Goal: Task Accomplishment & Management: Manage account settings

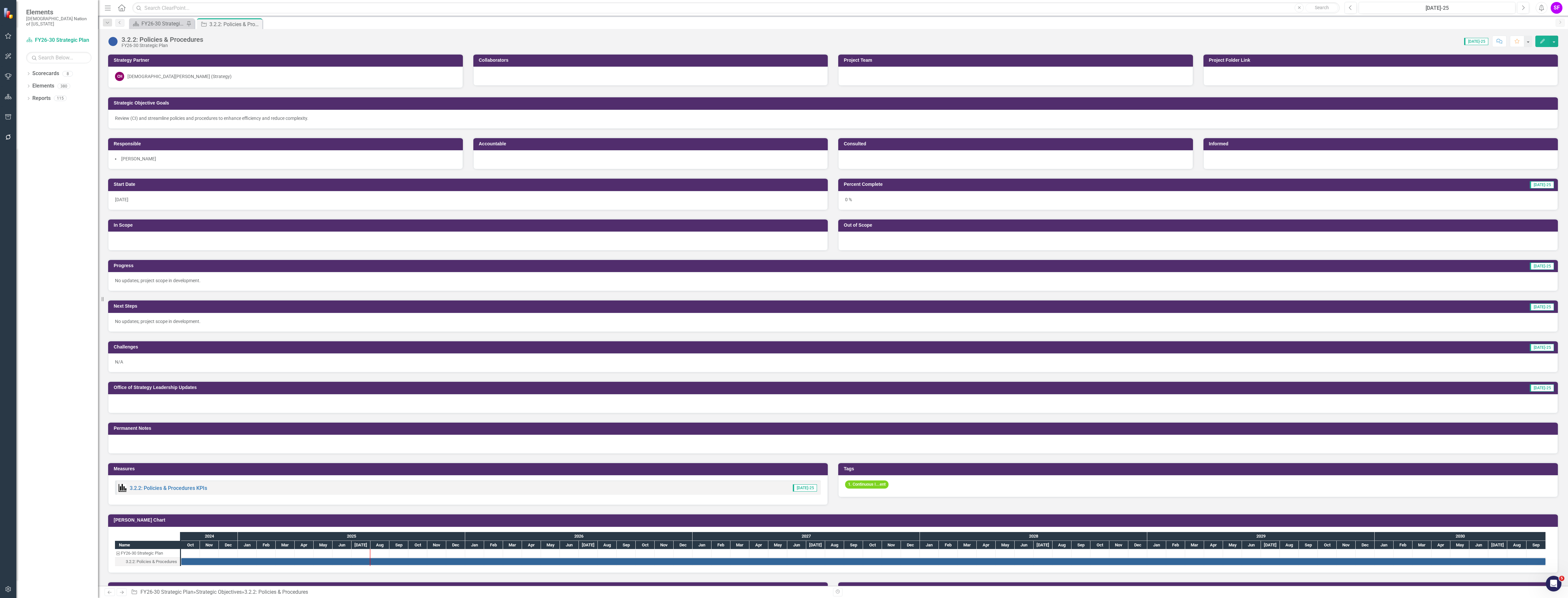
click at [108, 9] on icon "Menu" at bounding box center [108, 7] width 9 height 7
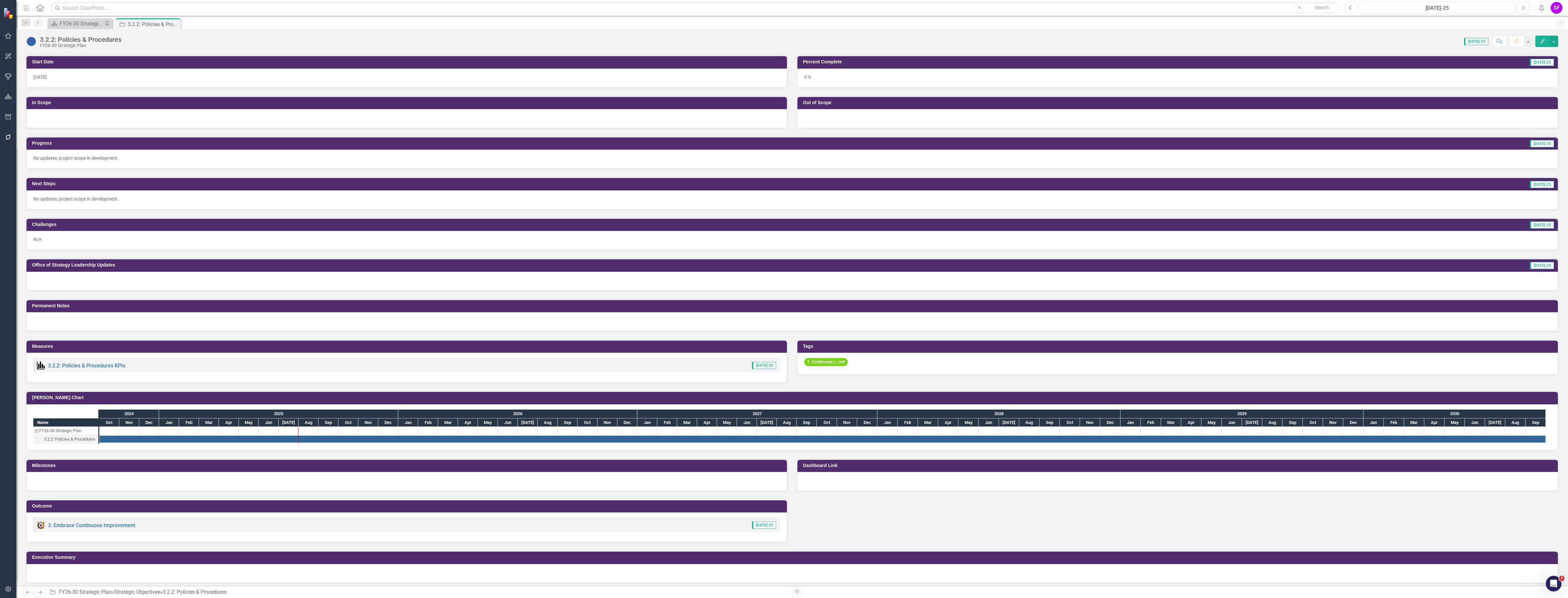
scroll to position [126, 0]
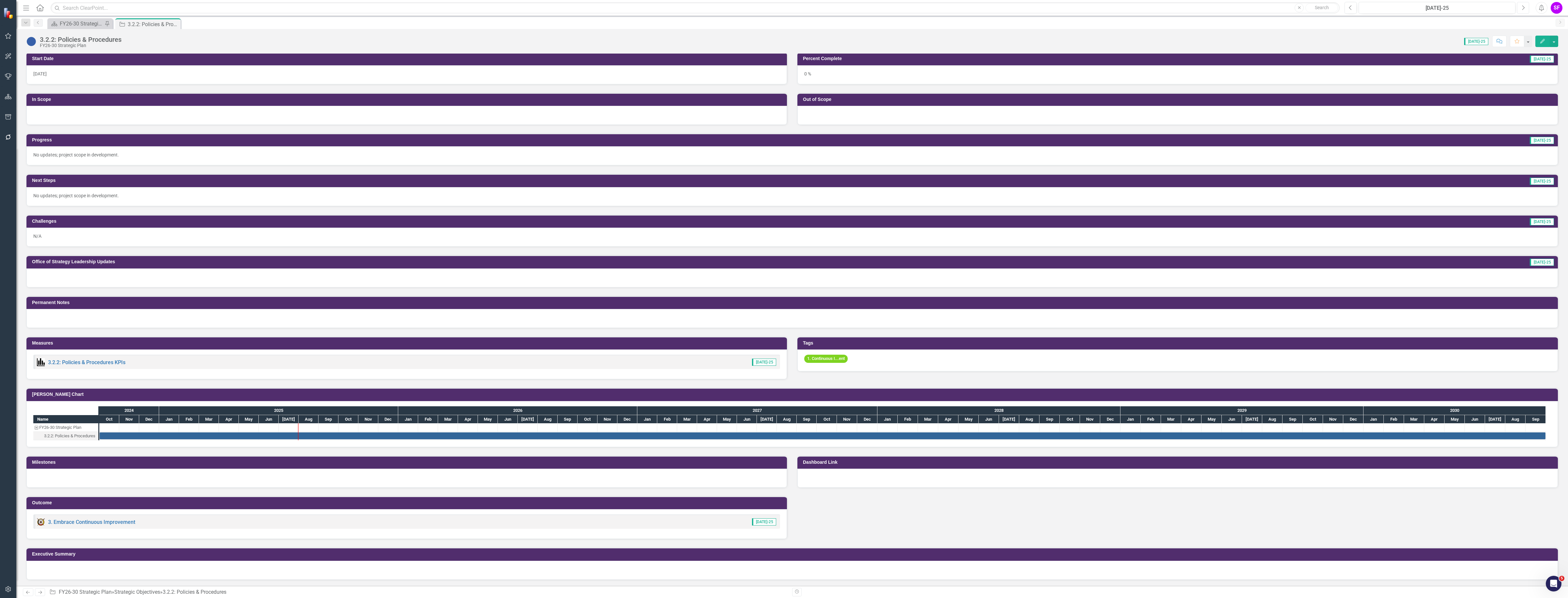
click at [1527, 9] on button "Next" at bounding box center [1523, 7] width 12 height 12
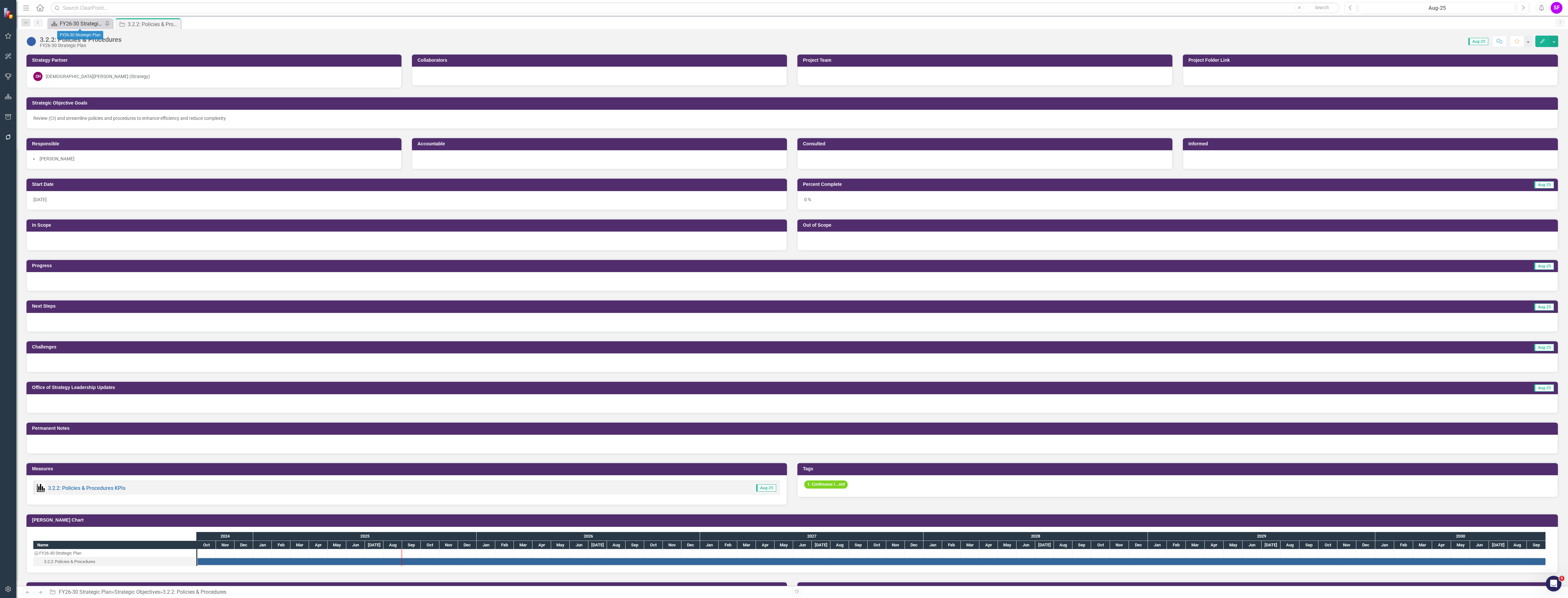
click at [84, 20] on div "FY26-30 Strategic Plan" at bounding box center [81, 23] width 43 height 8
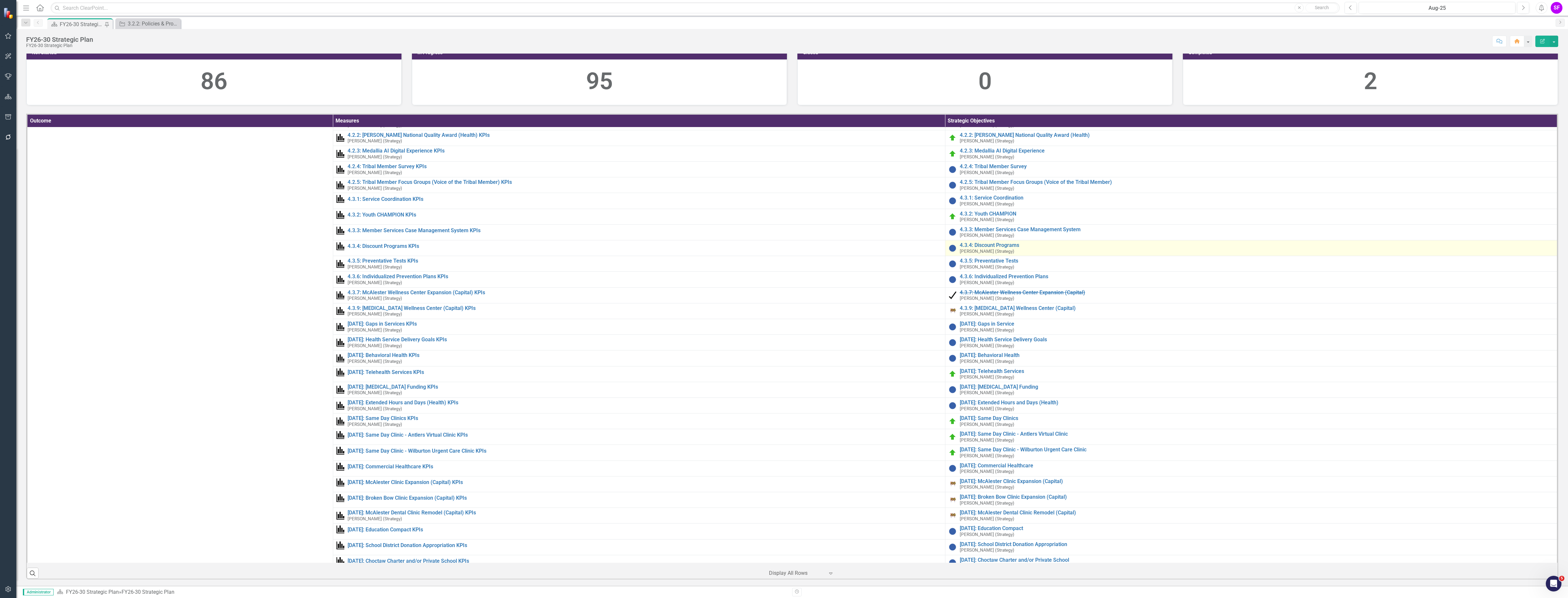
scroll to position [367, 0]
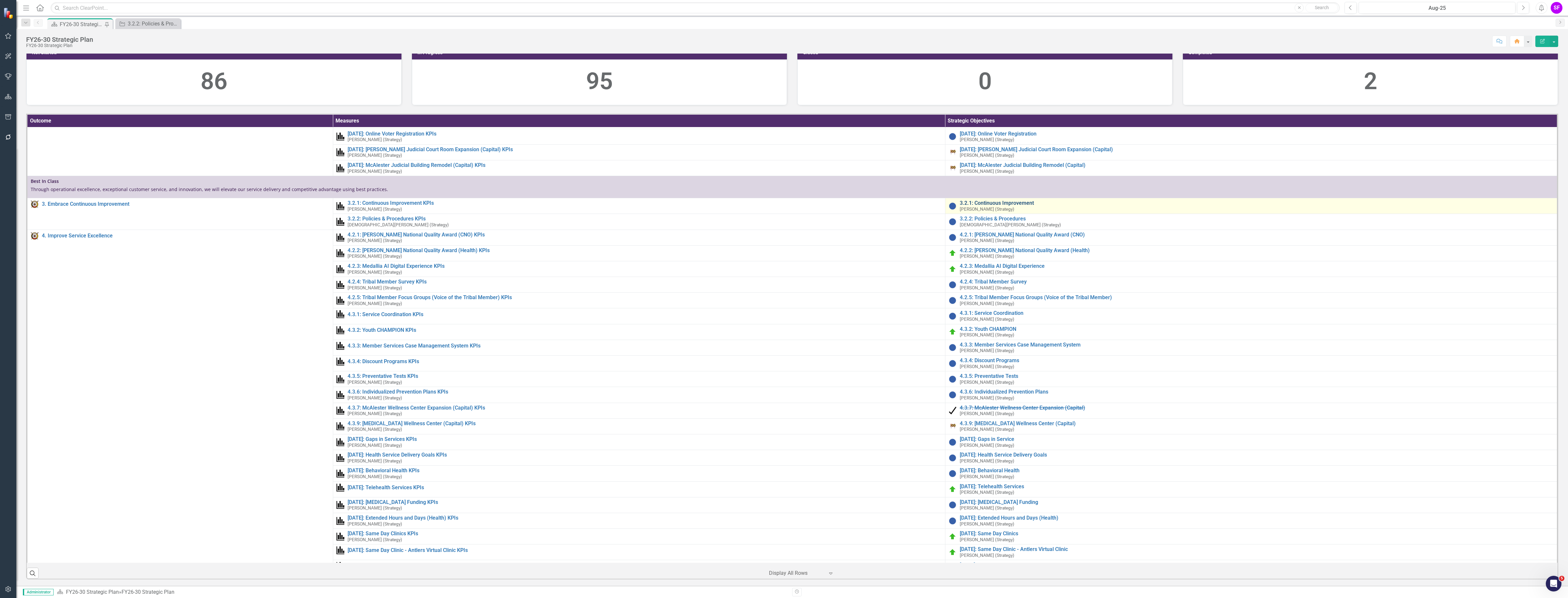
click at [998, 206] on link "3.2.1: Continuous Improvement" at bounding box center [1257, 203] width 594 height 6
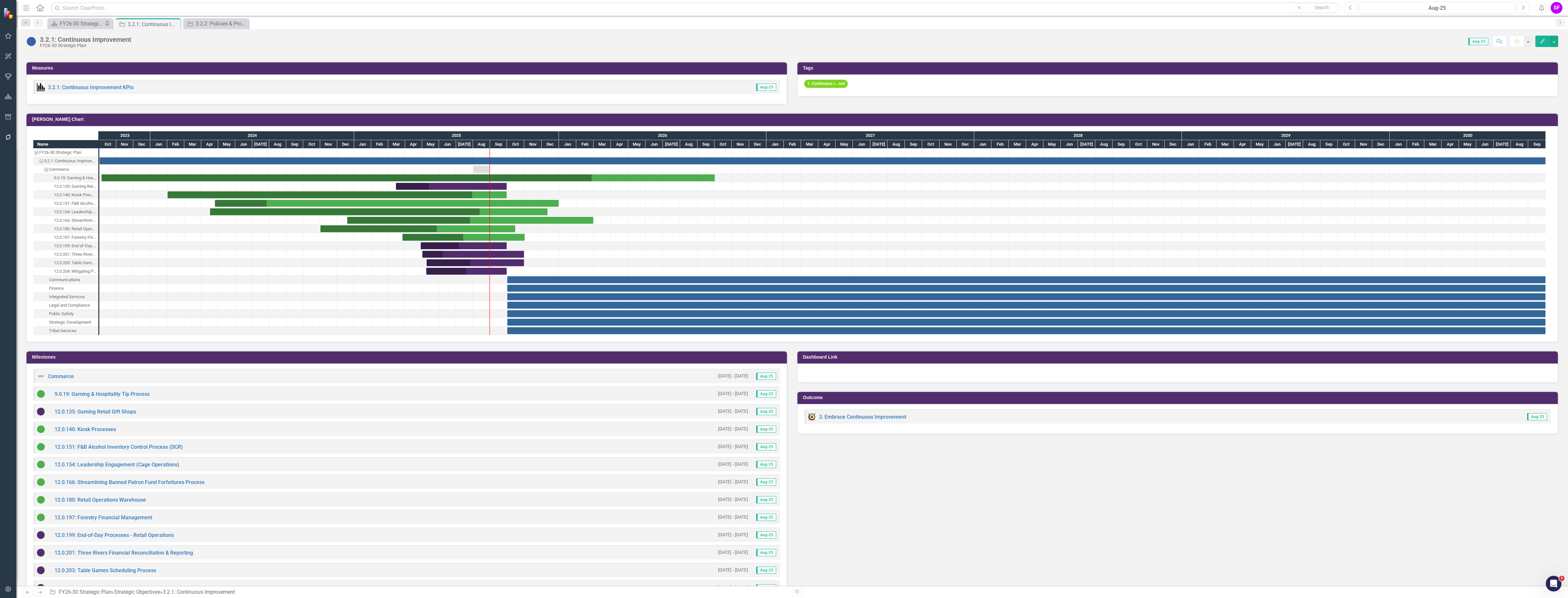
scroll to position [490, 0]
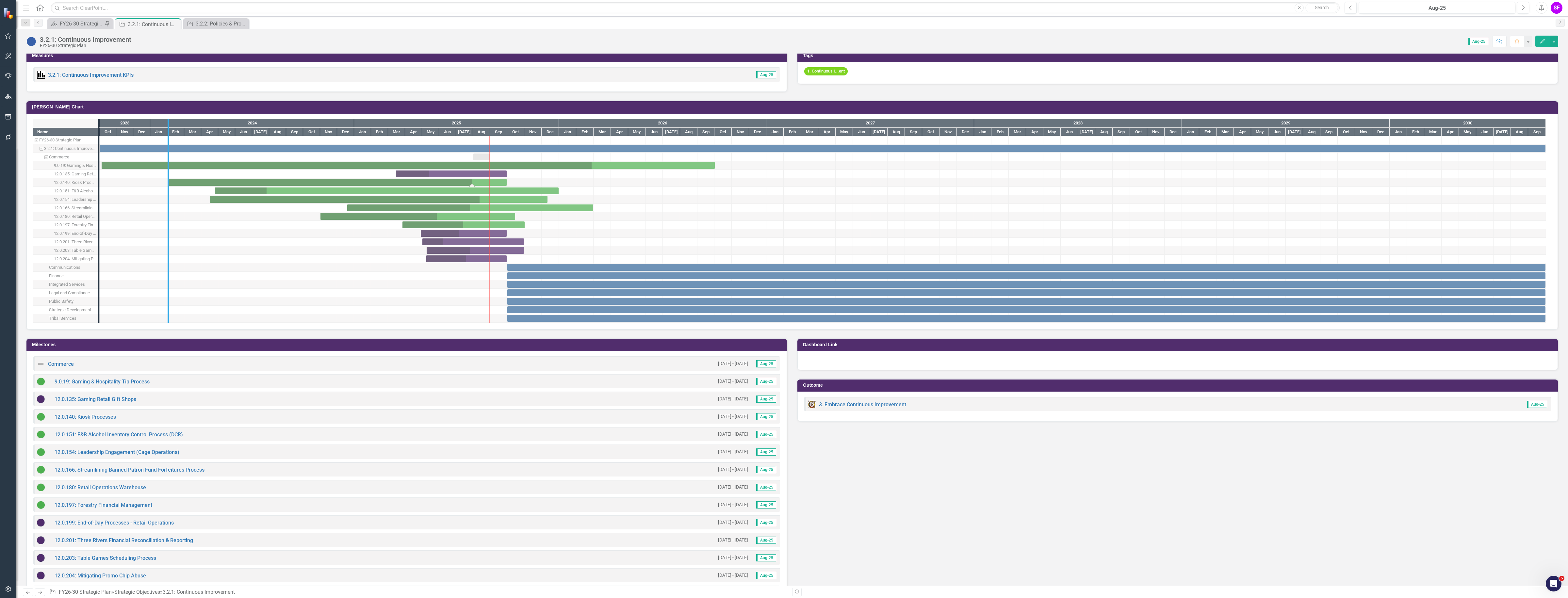
drag, startPoint x: 100, startPoint y: 181, endPoint x: 174, endPoint y: 181, distance: 74.0
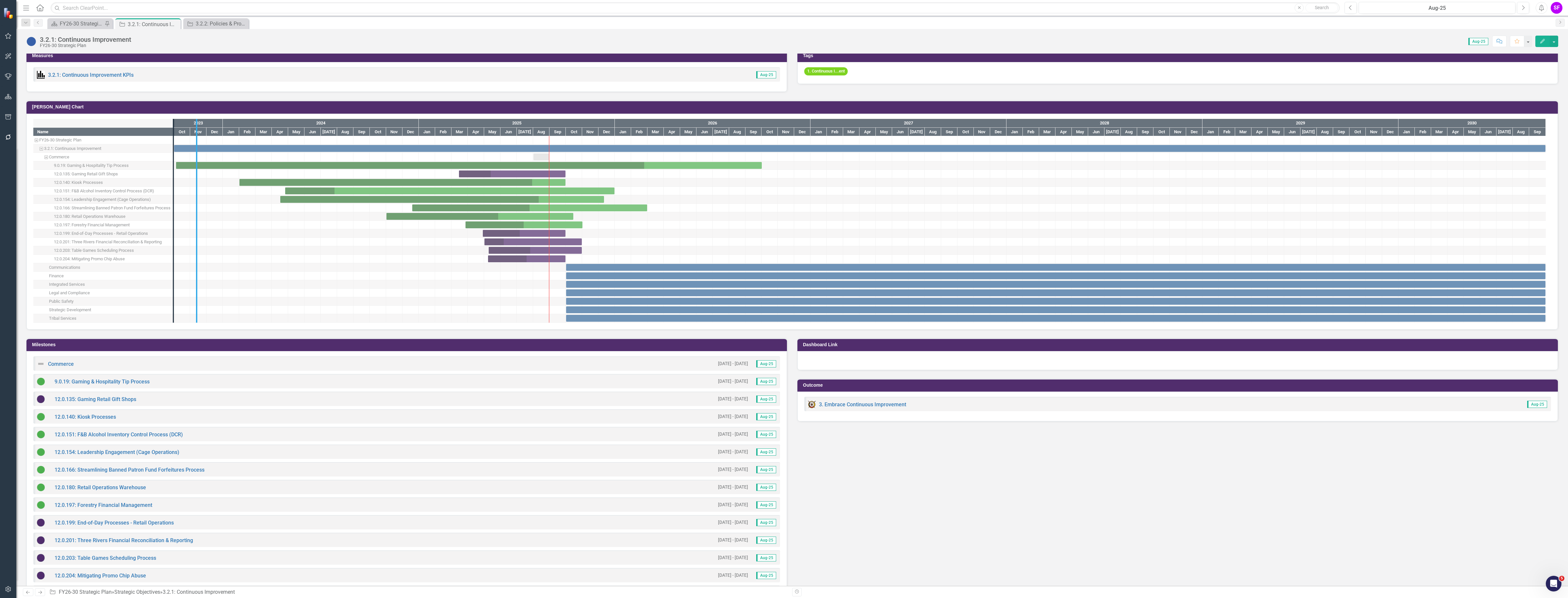
drag, startPoint x: 175, startPoint y: 181, endPoint x: 198, endPoint y: 181, distance: 23.0
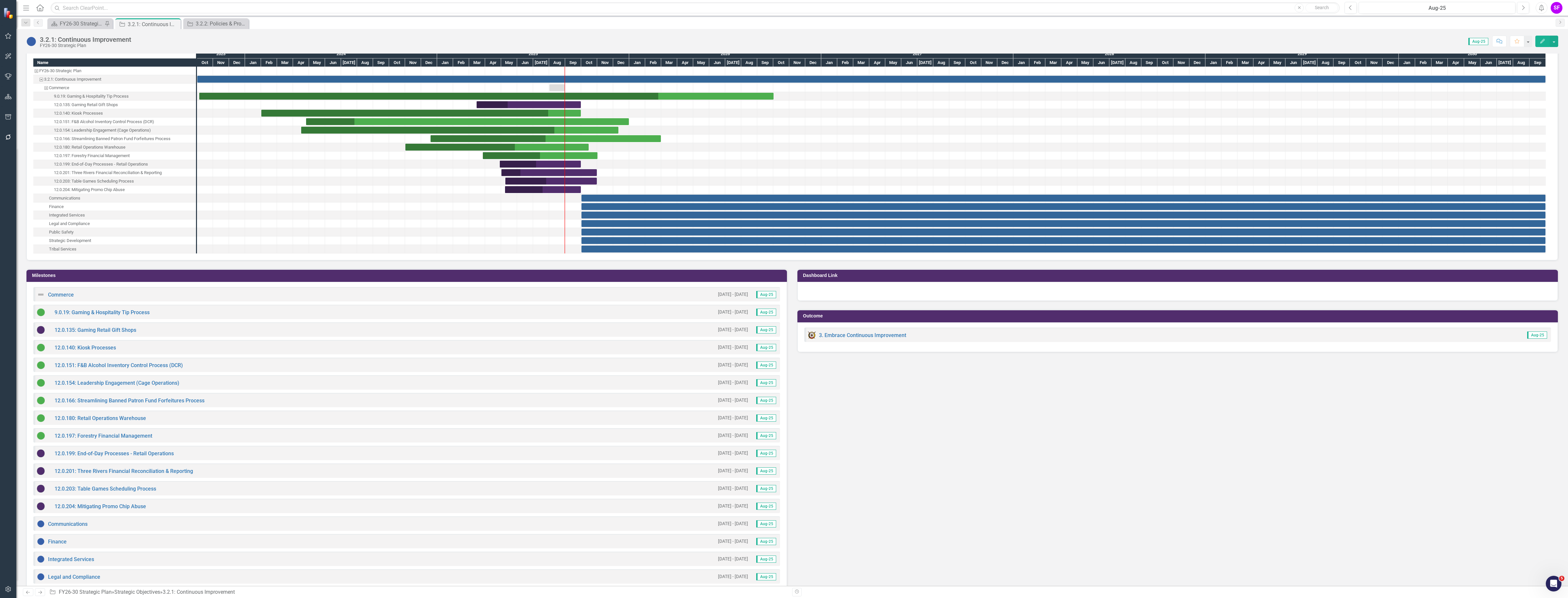
scroll to position [544, 0]
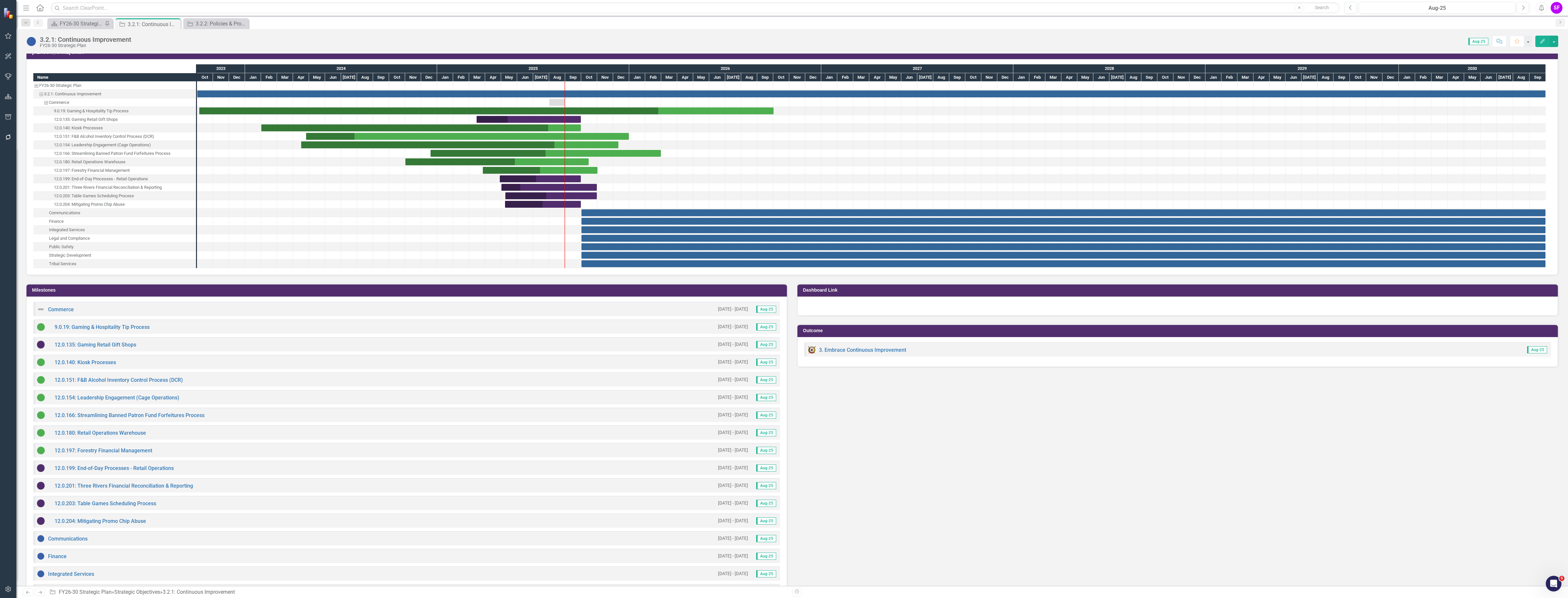
click at [695, 290] on h3 "Milestones" at bounding box center [408, 290] width 752 height 5
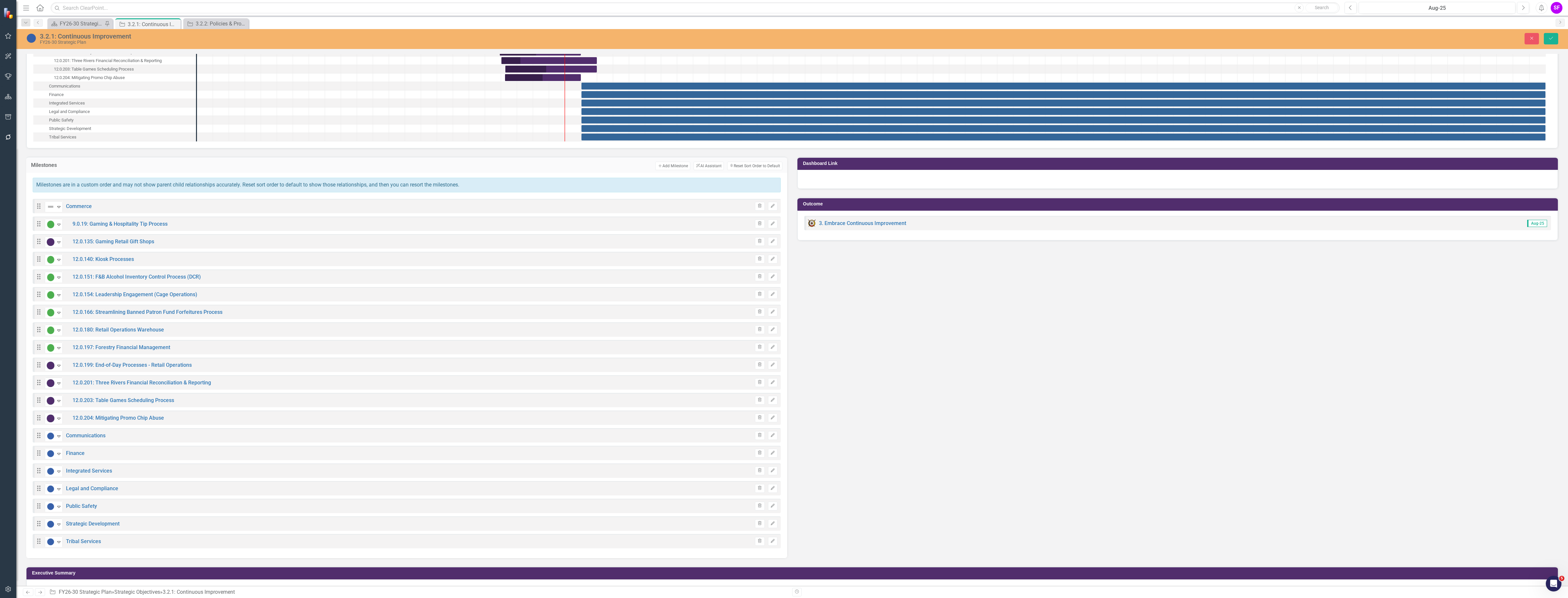
scroll to position [690, 0]
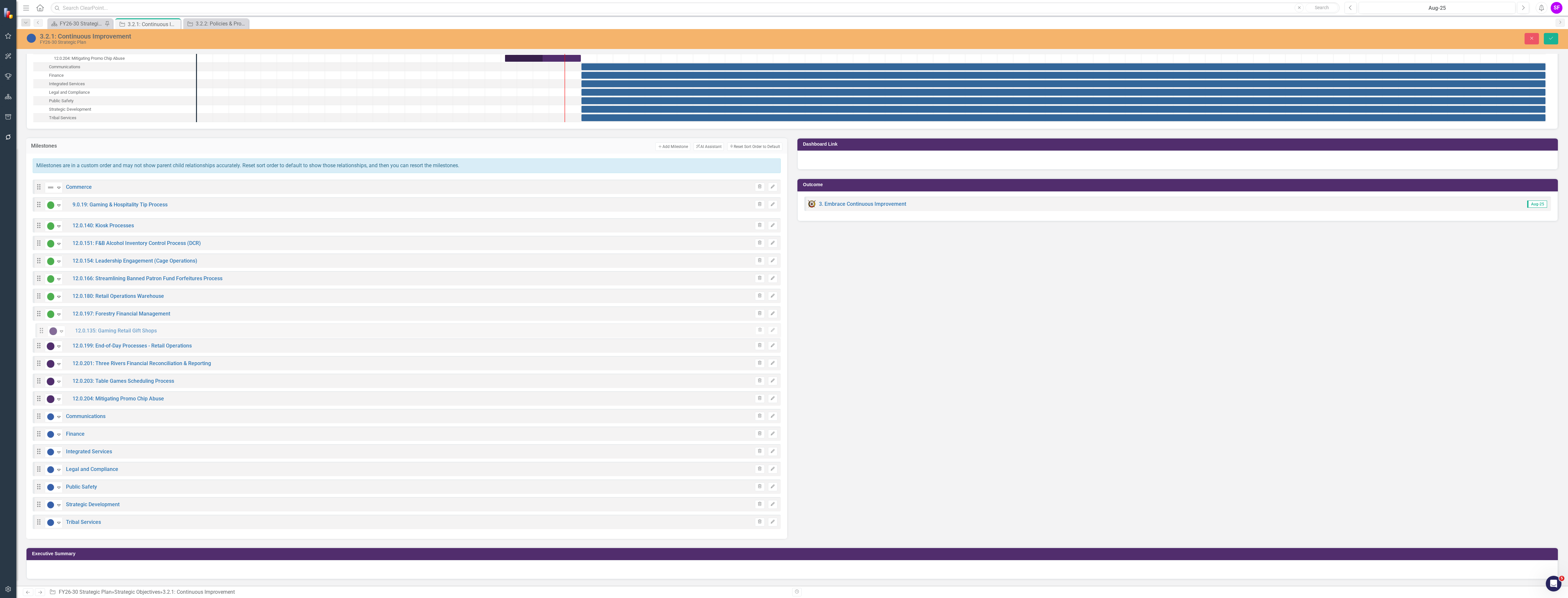
drag, startPoint x: 38, startPoint y: 222, endPoint x: 41, endPoint y: 330, distance: 108.0
drag, startPoint x: 40, startPoint y: 399, endPoint x: 41, endPoint y: 340, distance: 59.0
click at [41, 340] on div "Drag Not Defined Expand Commerce Trash Edit Drag CI Action Plan Approved/In Pro…" at bounding box center [407, 354] width 748 height 349
drag, startPoint x: 38, startPoint y: 398, endPoint x: 43, endPoint y: 364, distance: 34.4
click at [43, 364] on div "Drag Not Defined Expand Commerce Trash Edit Drag CI Action Plan Approved/In Pro…" at bounding box center [407, 354] width 748 height 349
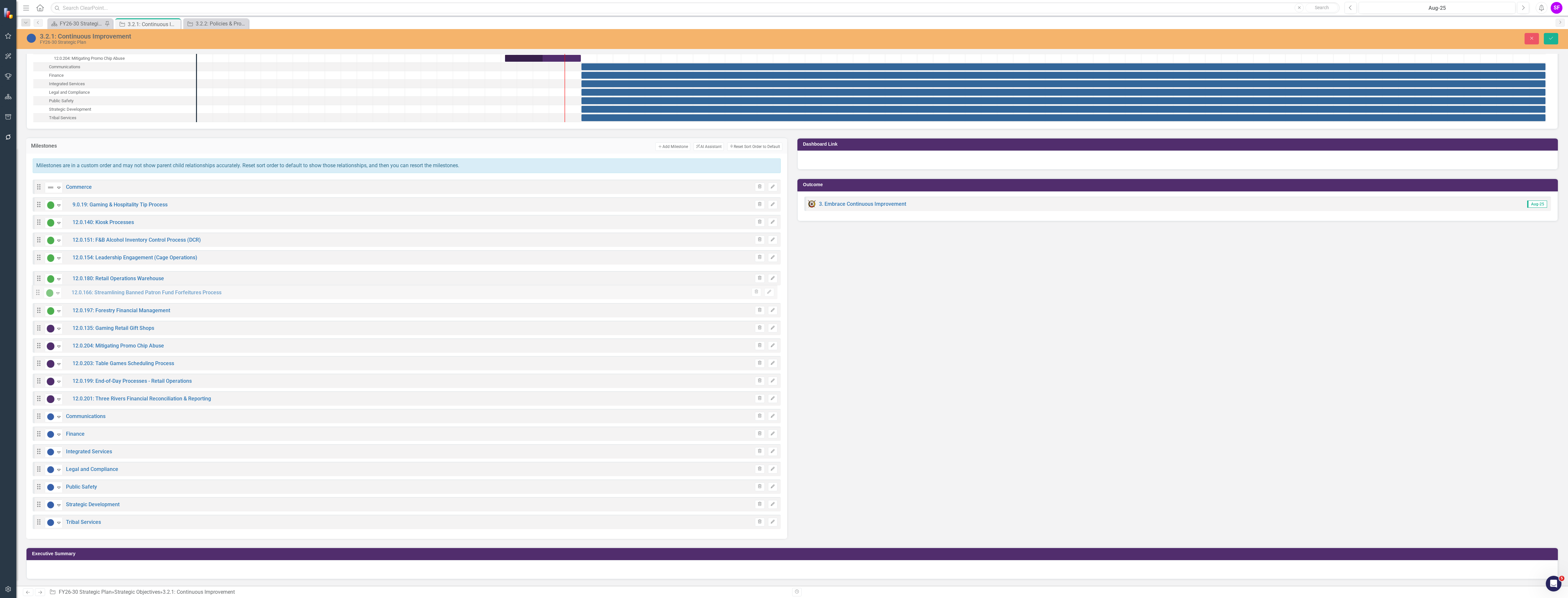
drag, startPoint x: 37, startPoint y: 275, endPoint x: 35, endPoint y: 293, distance: 18.1
click at [1552, 33] on button "Save" at bounding box center [1551, 38] width 15 height 12
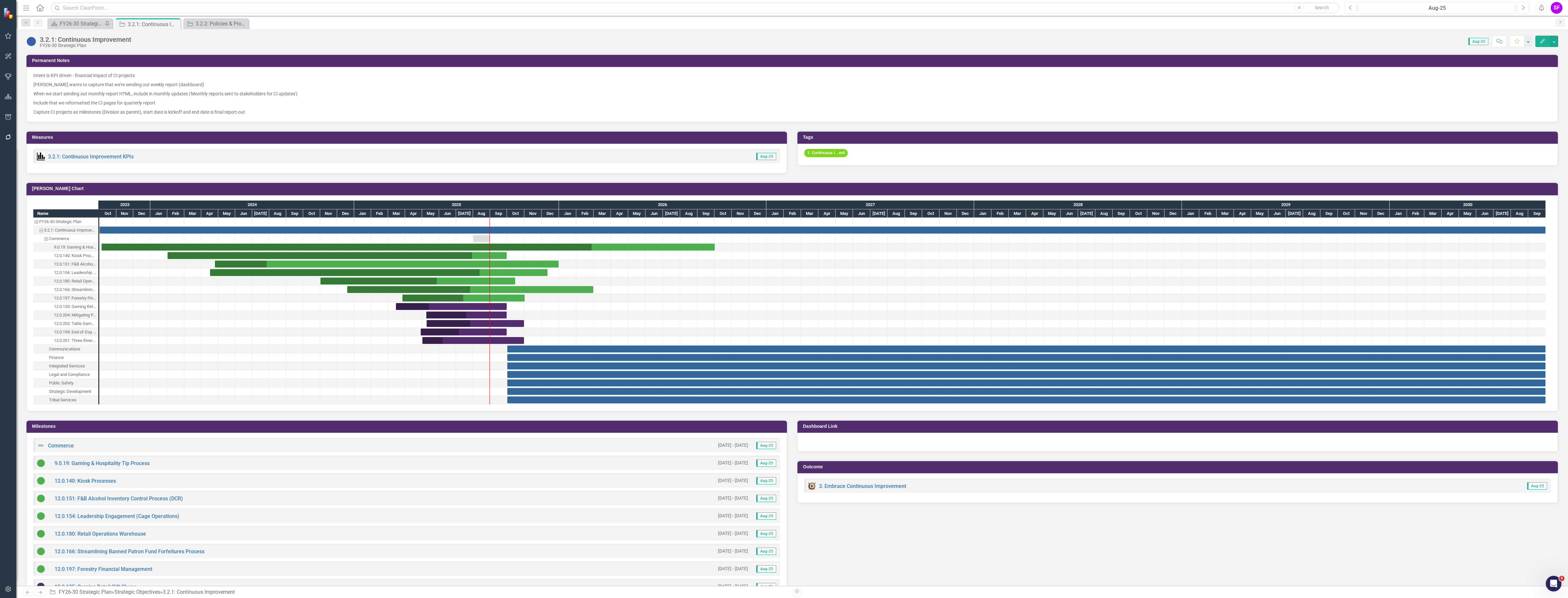
scroll to position [286, 0]
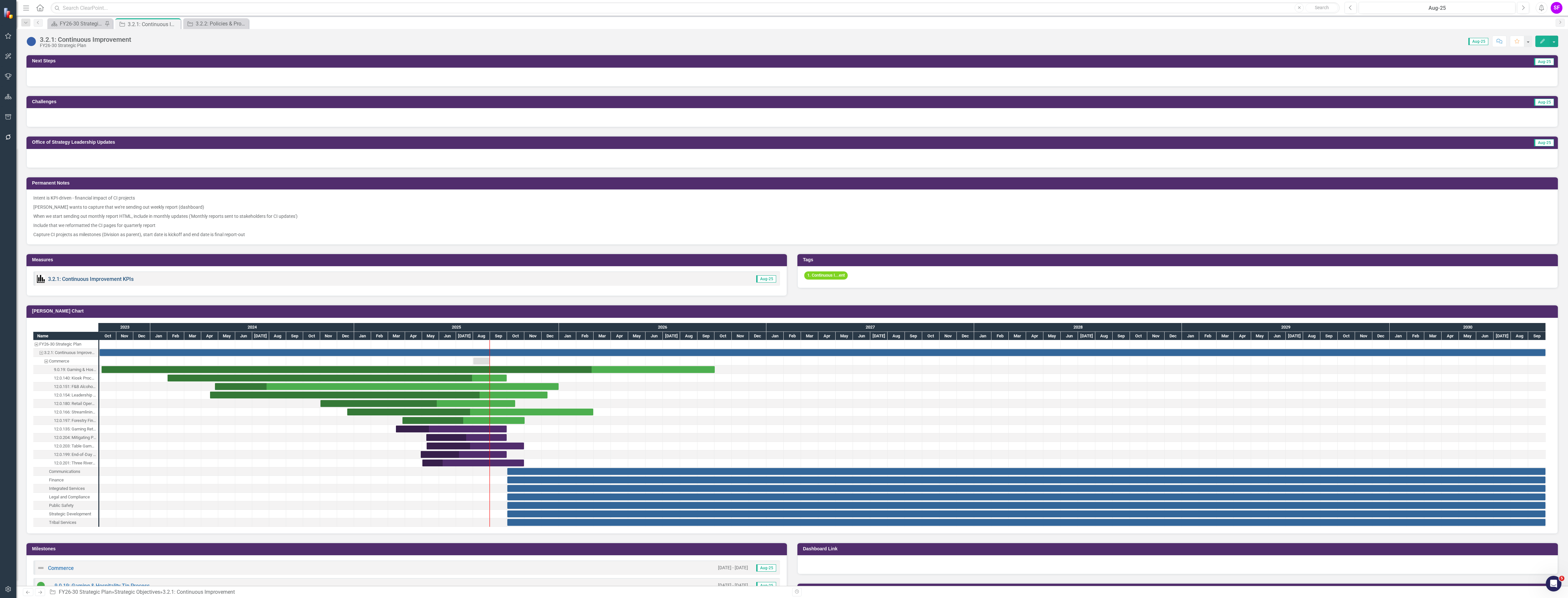
click at [86, 277] on link "3.2.1: Continuous Improvement KPIs" at bounding box center [91, 279] width 86 height 6
